Goal: Navigation & Orientation: Find specific page/section

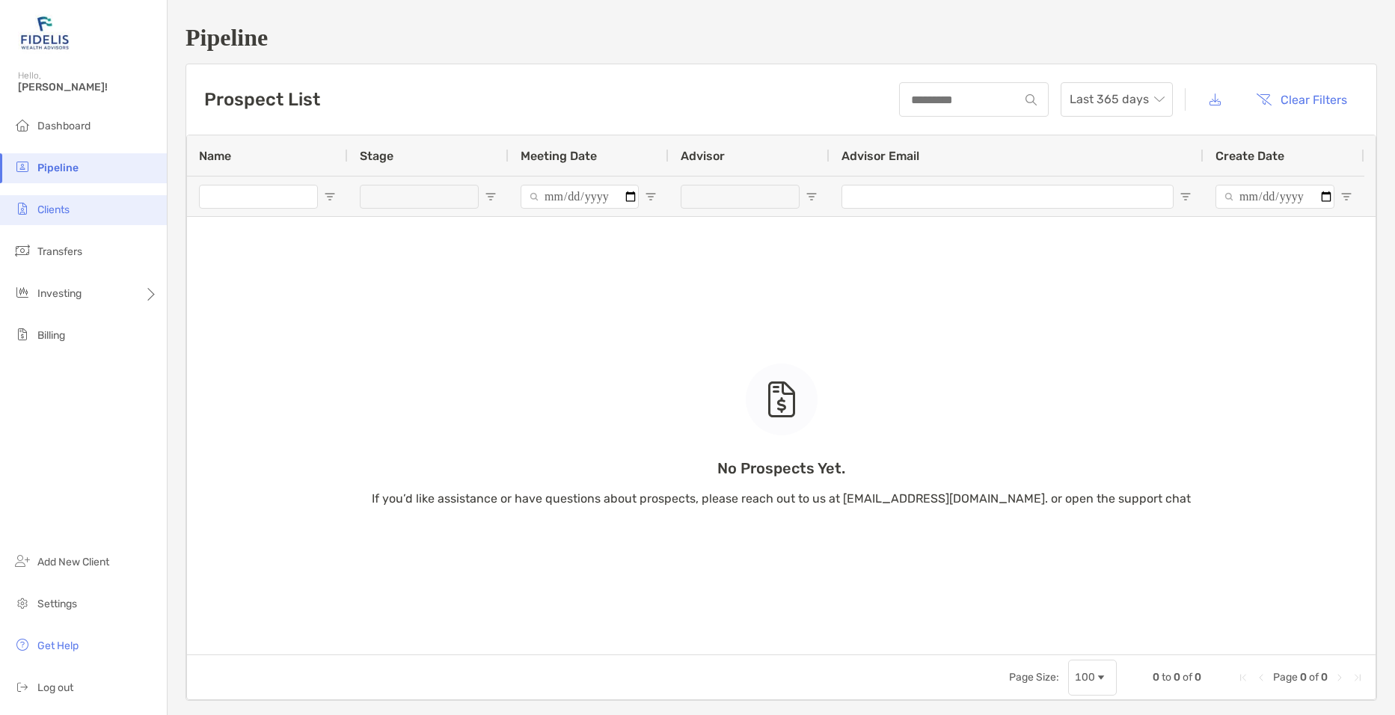
click at [81, 213] on li "Clients" at bounding box center [83, 210] width 167 height 30
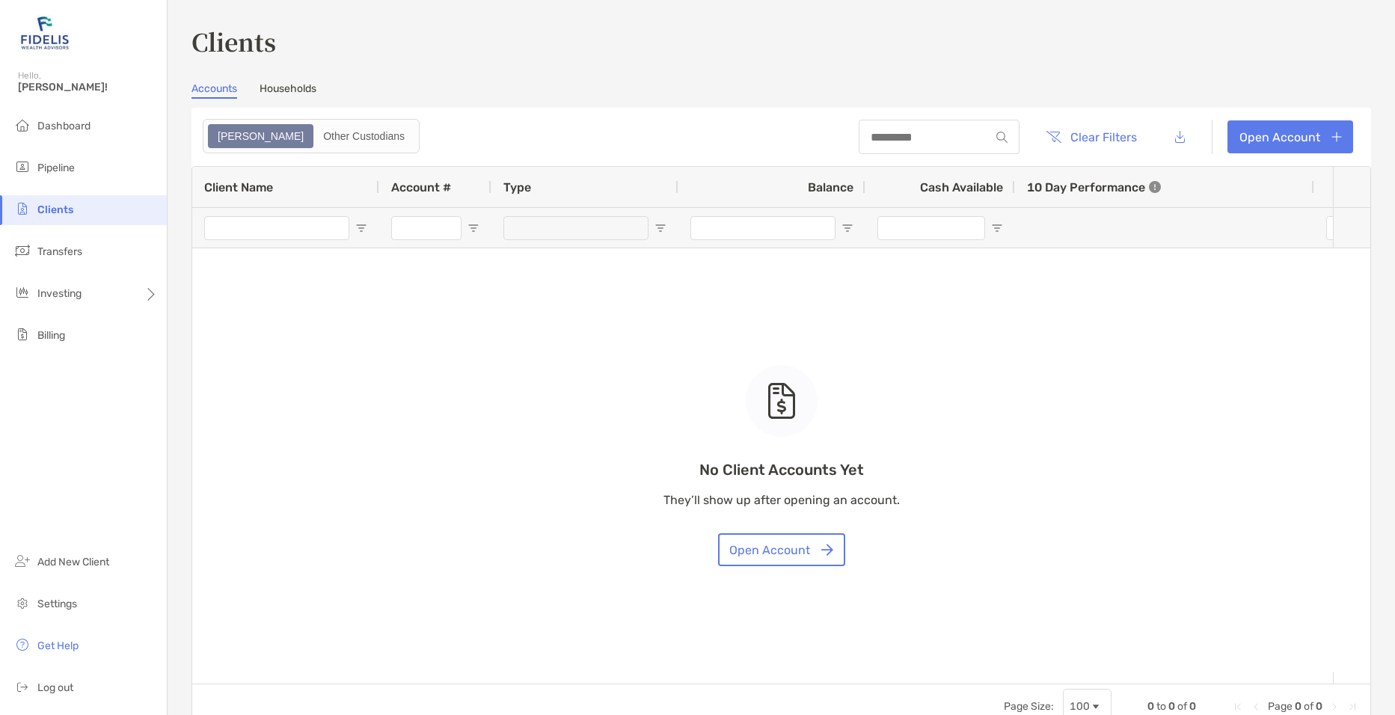
click at [305, 88] on link "Households" at bounding box center [288, 90] width 57 height 16
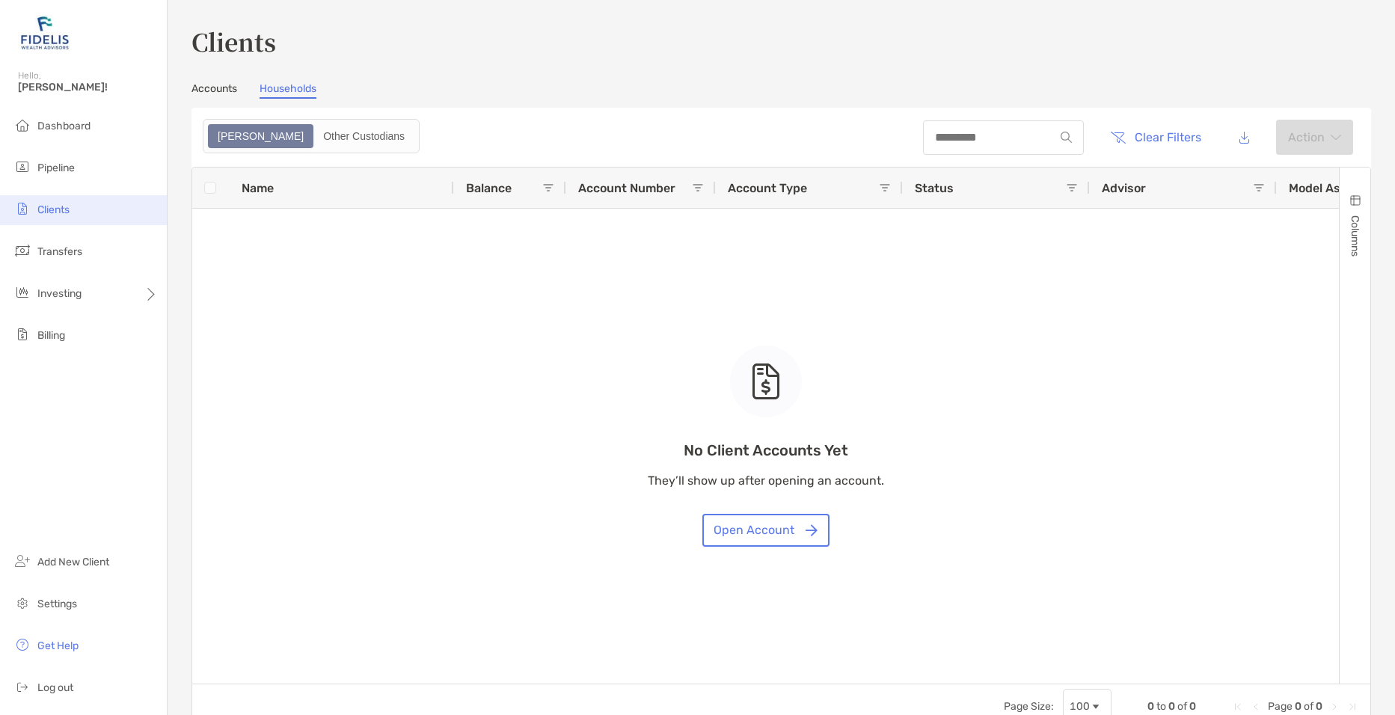
click at [64, 205] on span "Clients" at bounding box center [53, 209] width 32 height 13
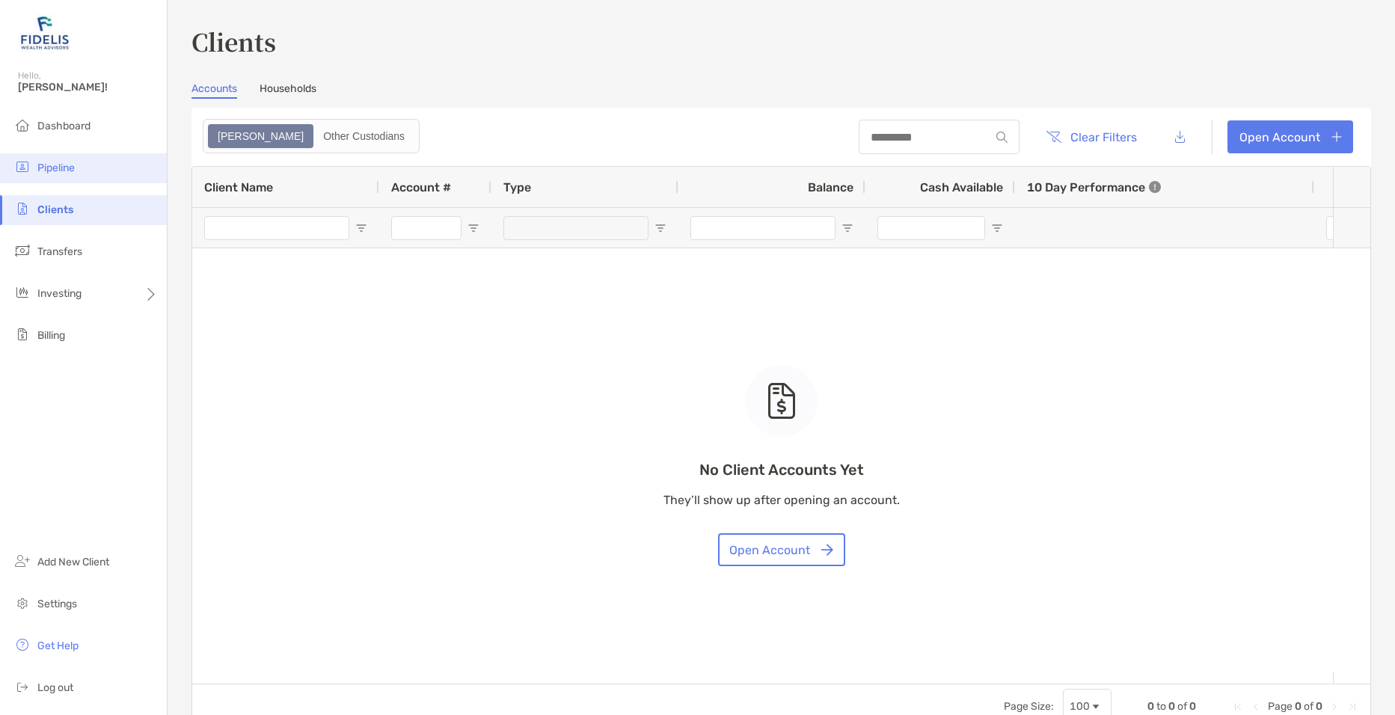
click at [85, 165] on li "Pipeline" at bounding box center [83, 168] width 167 height 30
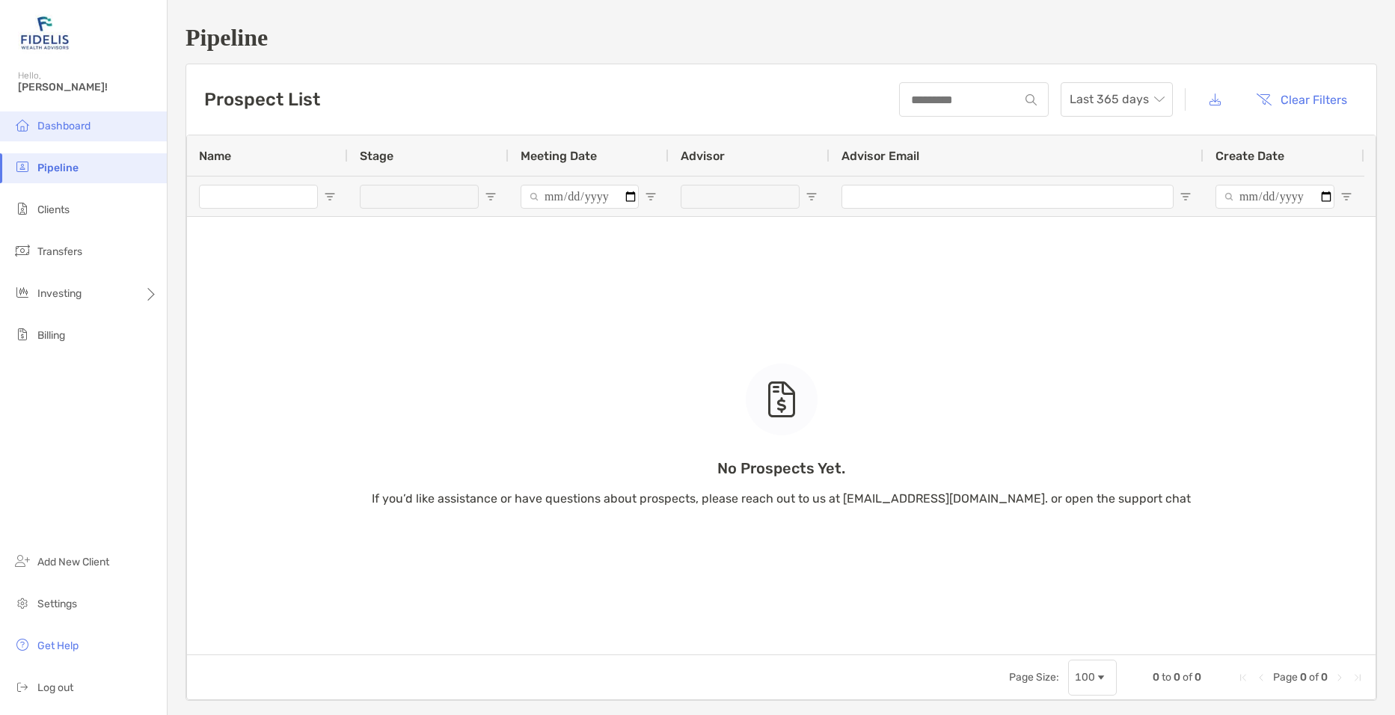
click at [77, 137] on li "Dashboard" at bounding box center [83, 126] width 167 height 30
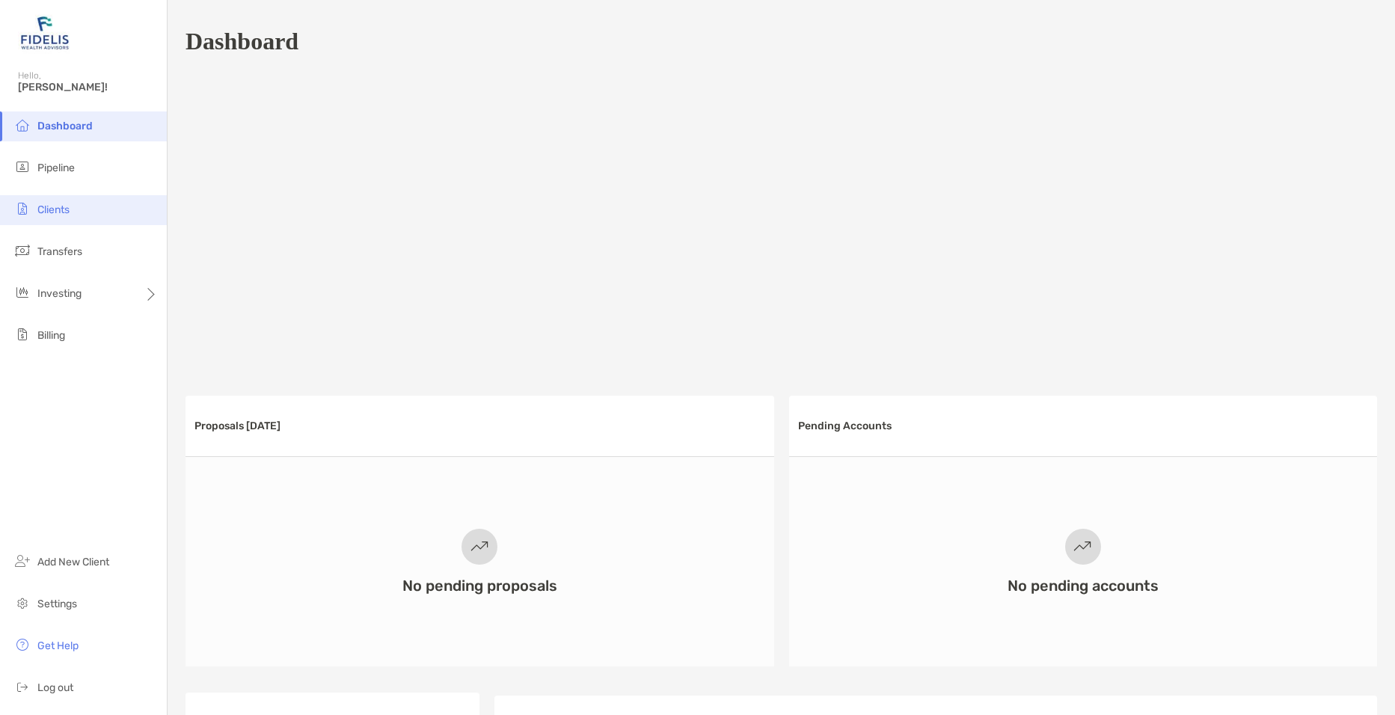
click at [49, 206] on span "Clients" at bounding box center [53, 209] width 32 height 13
